Goal: Transaction & Acquisition: Purchase product/service

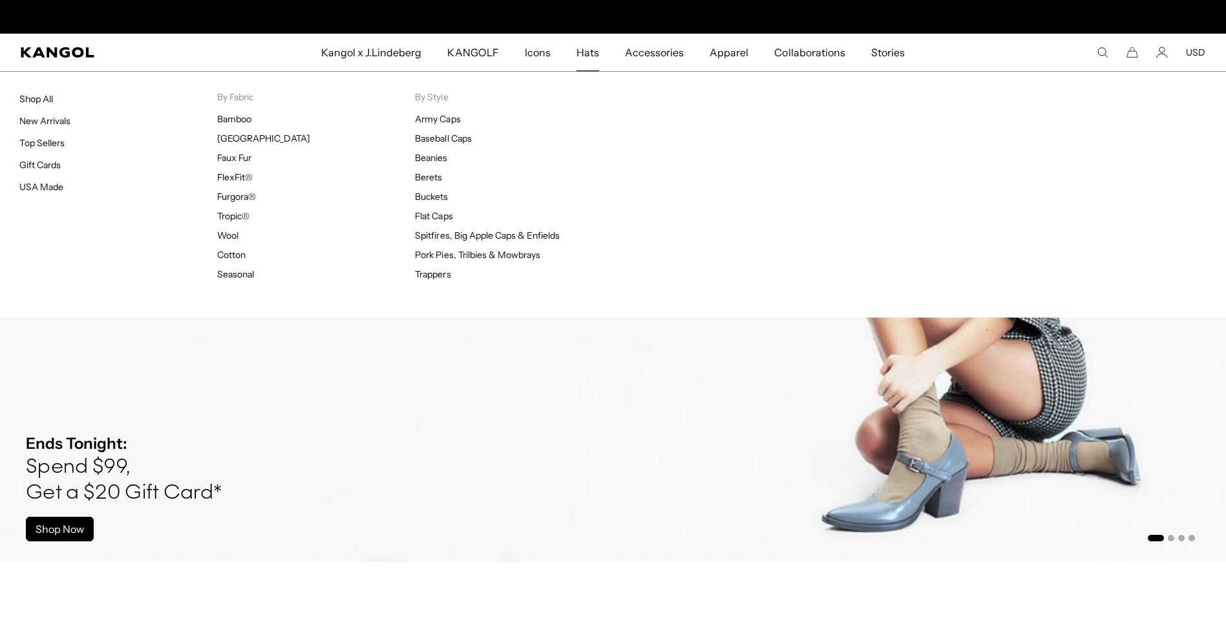
scroll to position [0, 266]
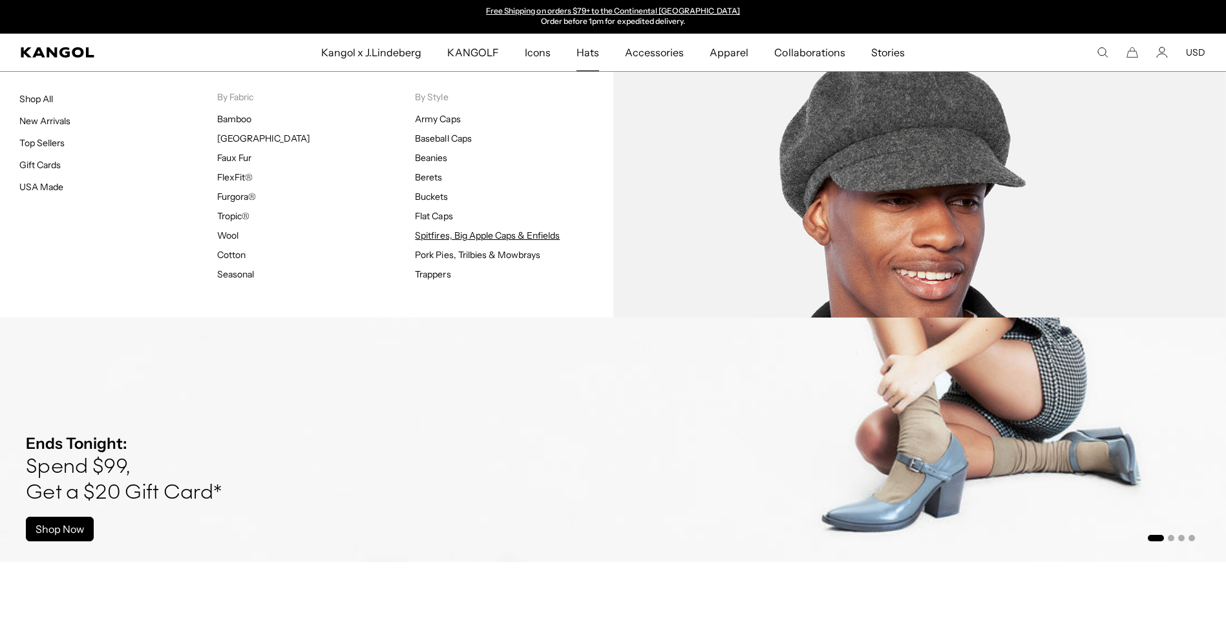
click at [538, 233] on link "Spitfires, Big Apple Caps & Enfields" at bounding box center [487, 235] width 145 height 12
click at [519, 237] on link "Spitfires, Big Apple Caps & Enfields" at bounding box center [487, 235] width 145 height 12
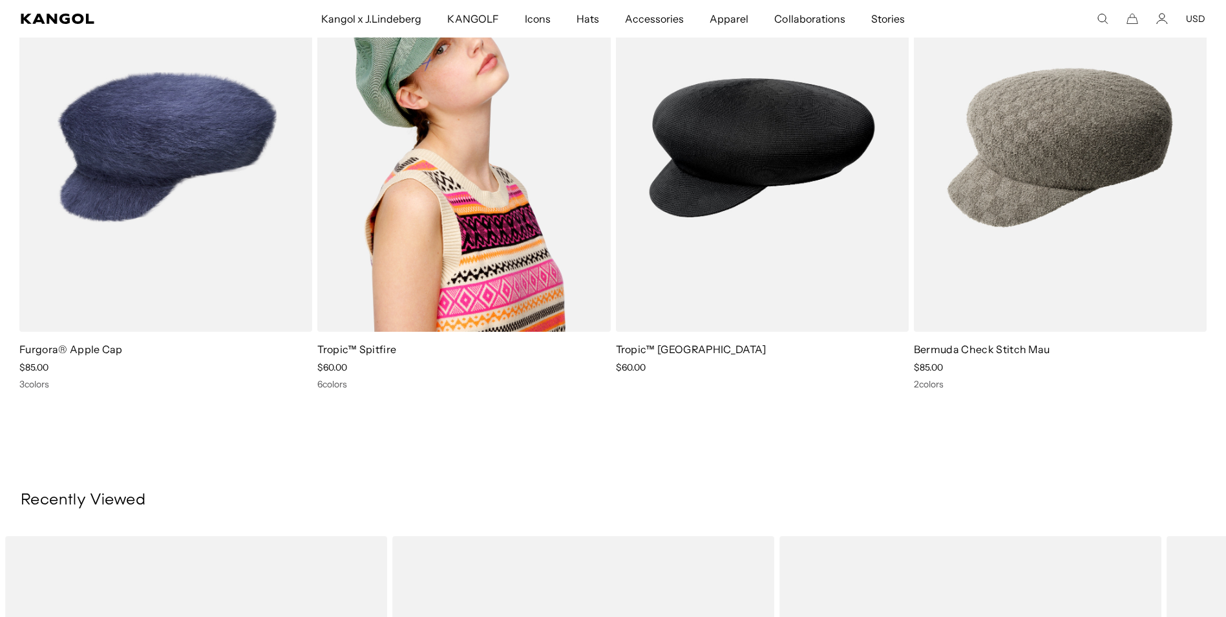
click at [481, 162] on img at bounding box center [463, 148] width 293 height 368
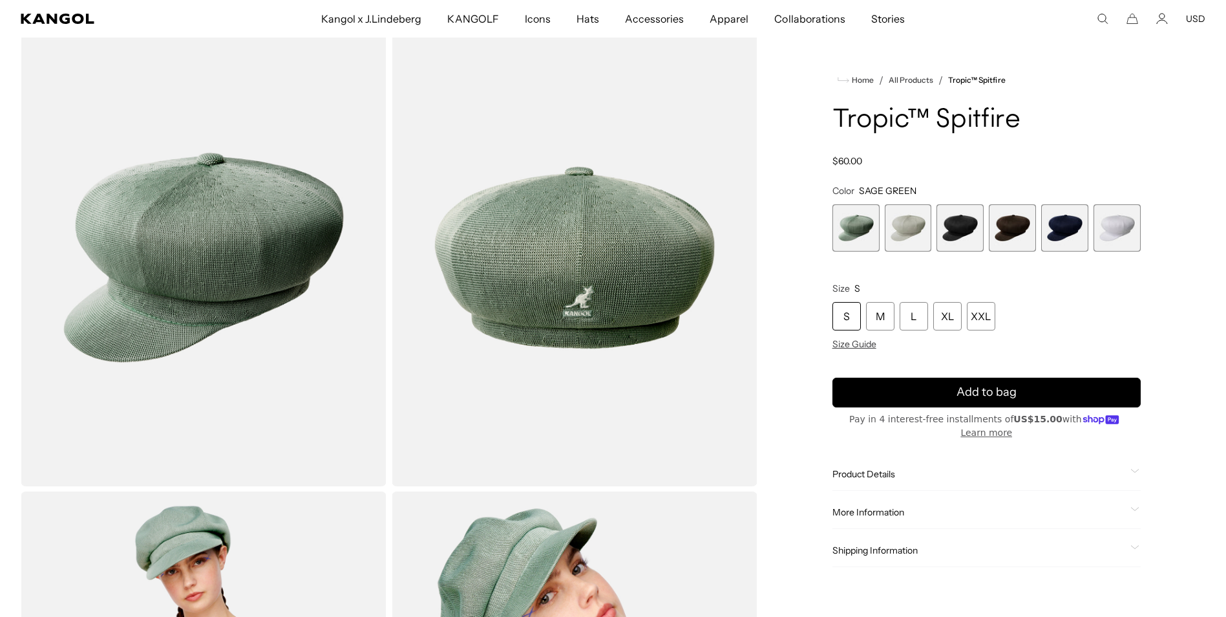
scroll to position [65, 0]
click at [900, 233] on span "2 of 6" at bounding box center [908, 227] width 47 height 47
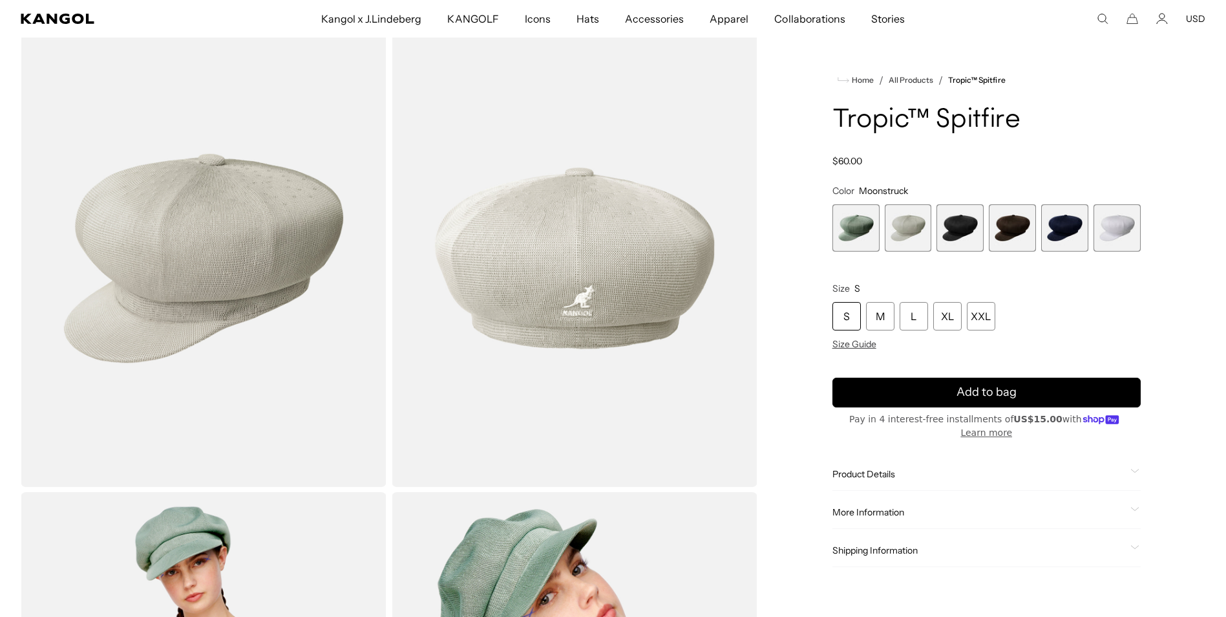
scroll to position [0, 266]
click at [957, 221] on span "3 of 6" at bounding box center [959, 227] width 47 height 47
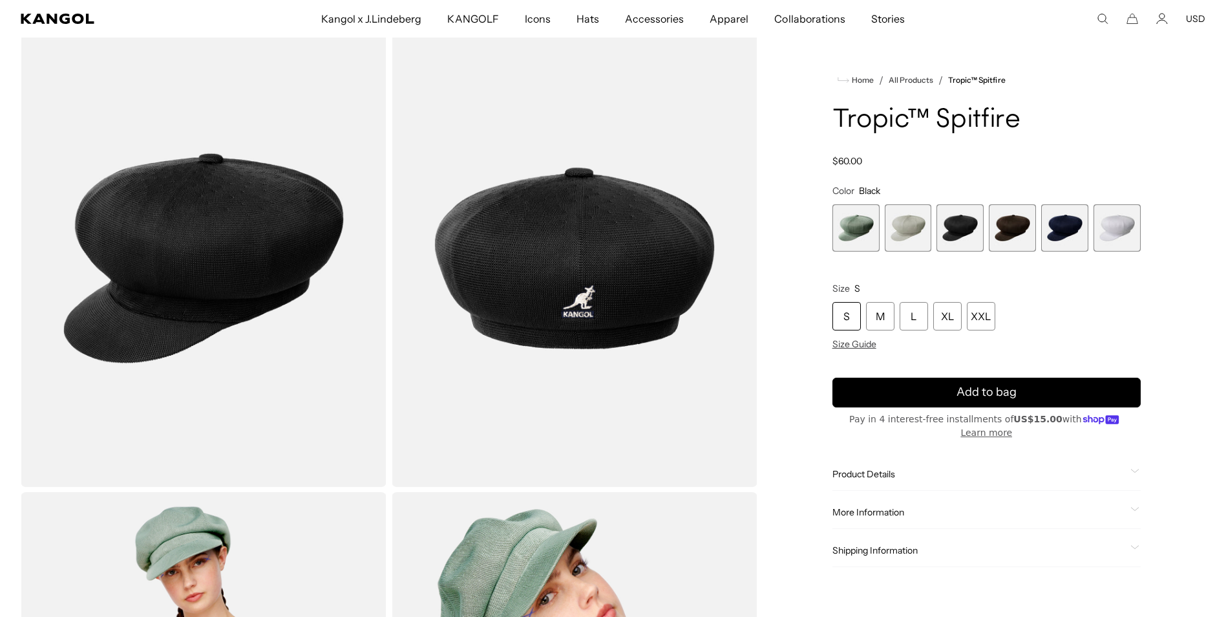
scroll to position [0, 266]
click at [1011, 219] on span "4 of 6" at bounding box center [1012, 227] width 47 height 47
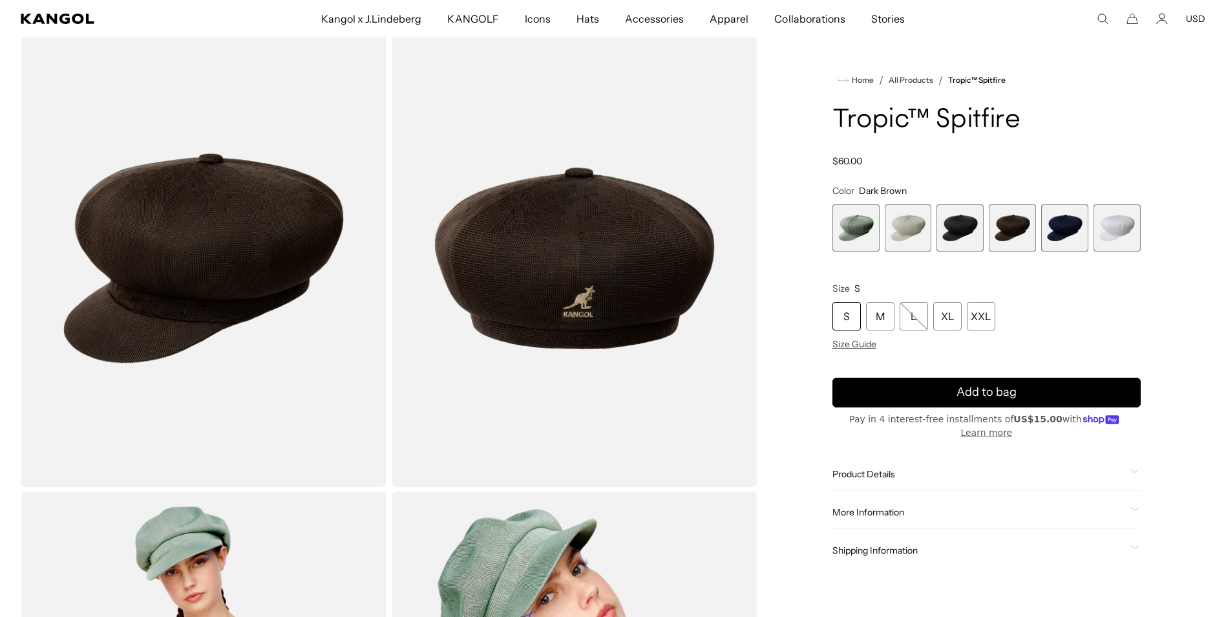
scroll to position [0, 266]
click at [1066, 229] on span "5 of 6" at bounding box center [1064, 227] width 47 height 47
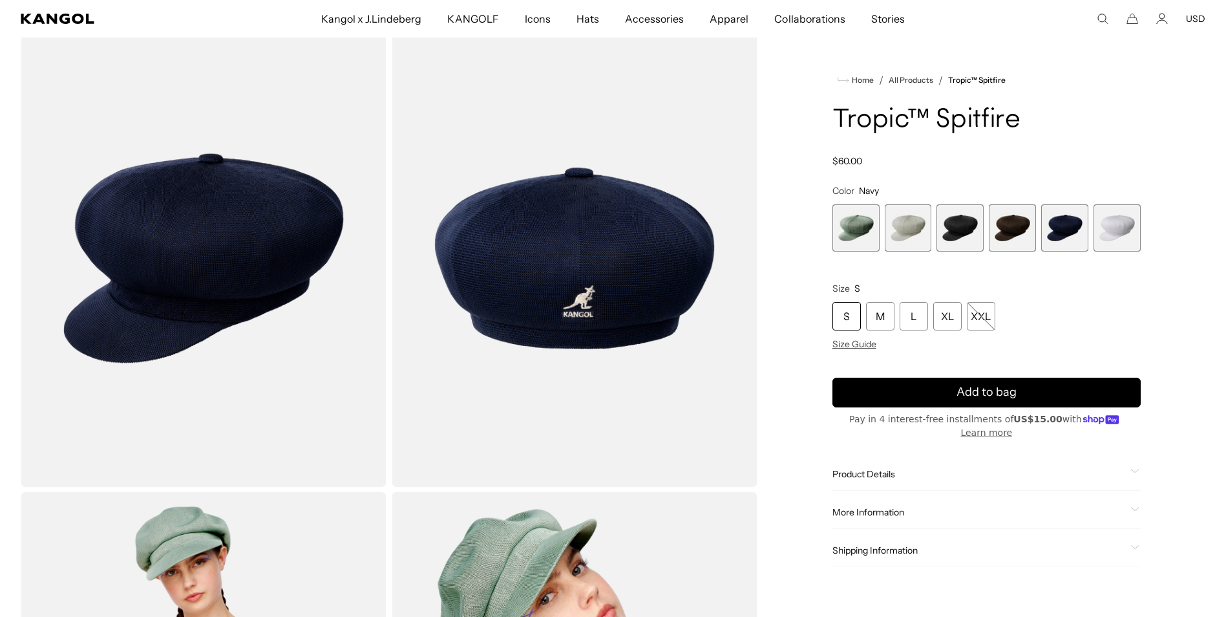
click at [1122, 230] on span "6 of 6" at bounding box center [1117, 227] width 47 height 47
